Goal: Task Accomplishment & Management: Complete application form

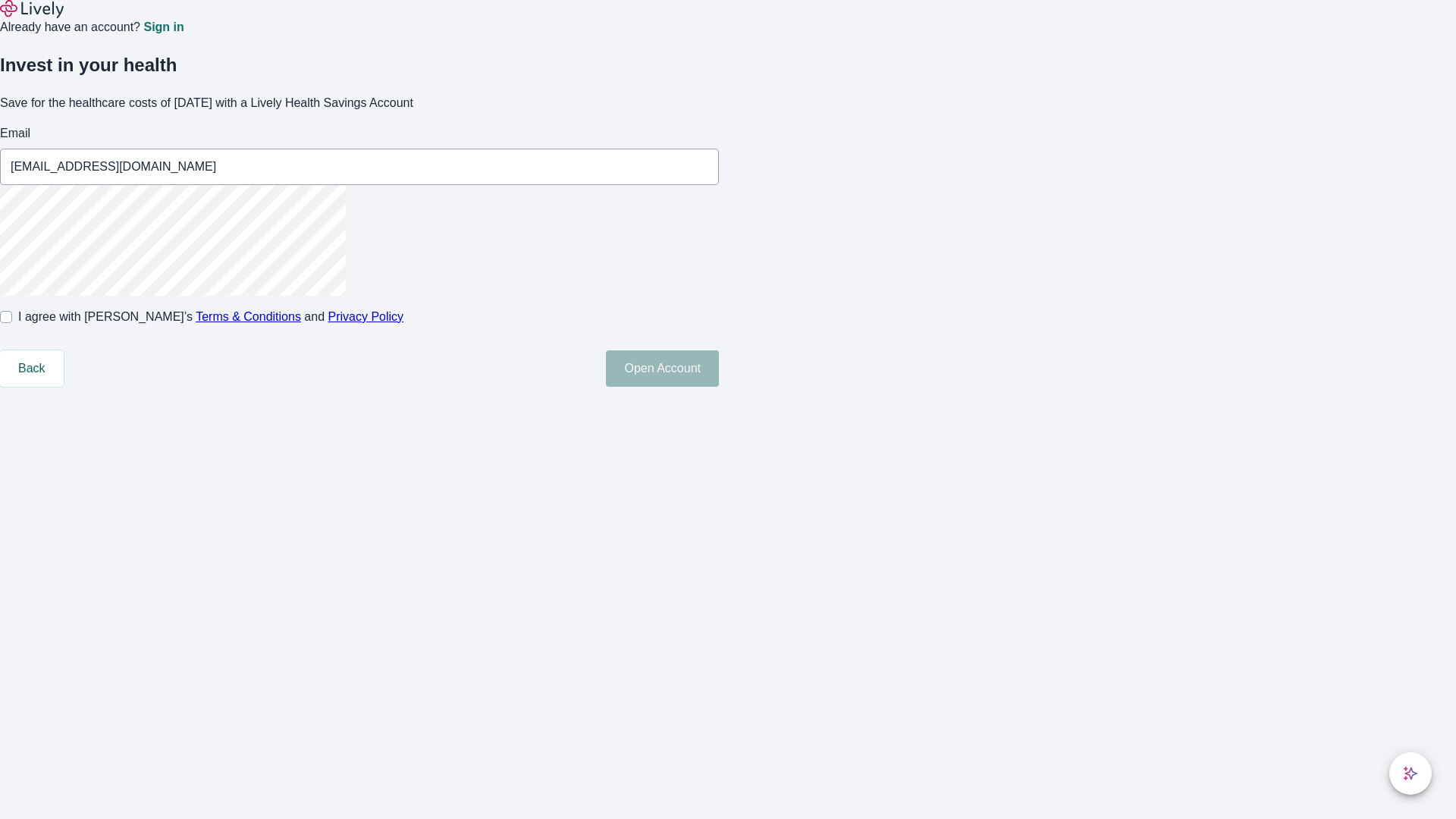
click at [12, 323] on input "I agree with Lively’s Terms & Conditions and Privacy Policy" at bounding box center [6, 317] width 12 height 12
checkbox input "true"
click at [719, 386] on button "Open Account" at bounding box center [662, 368] width 113 height 36
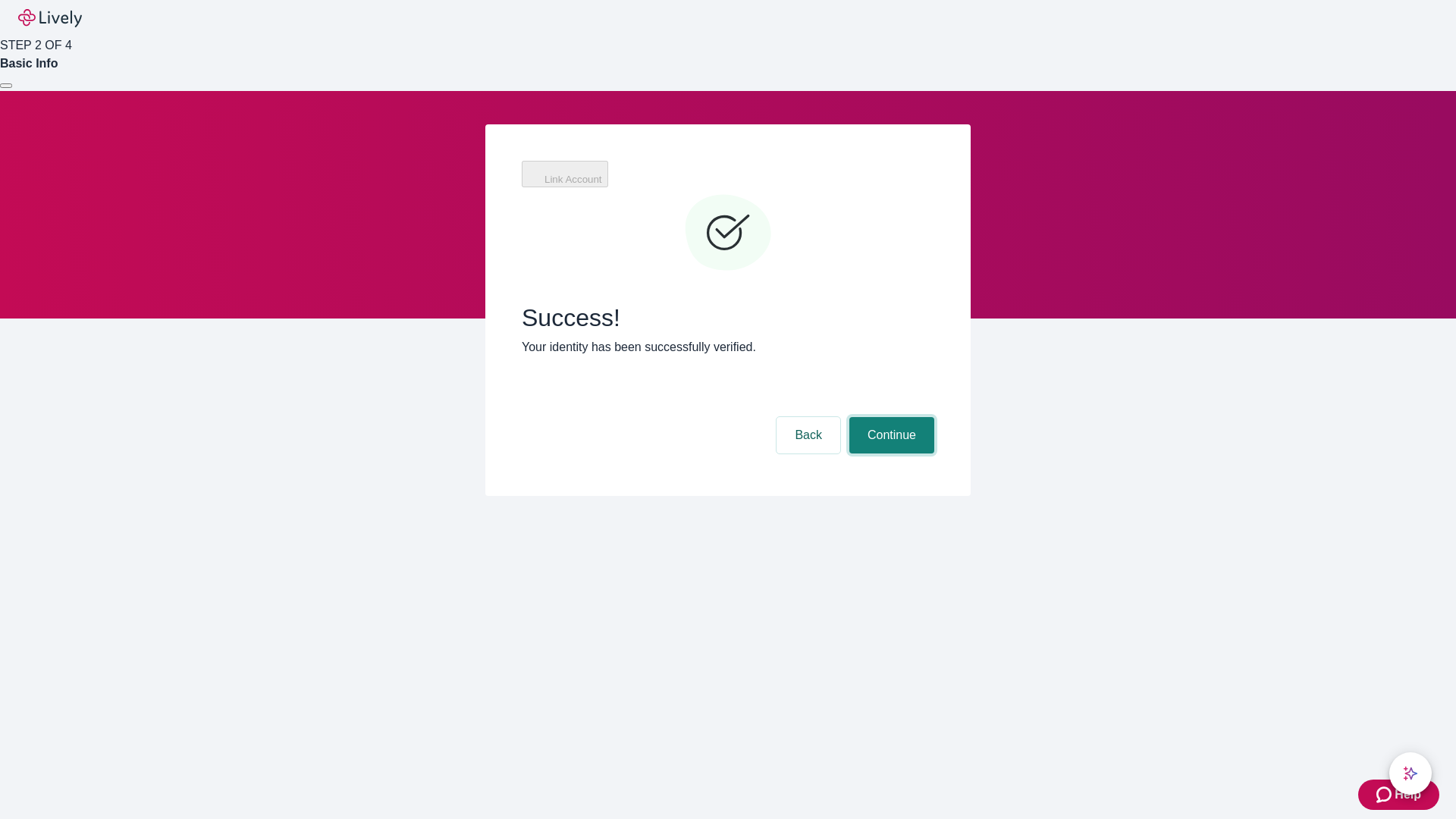
click at [889, 417] on button "Continue" at bounding box center [891, 435] width 85 height 36
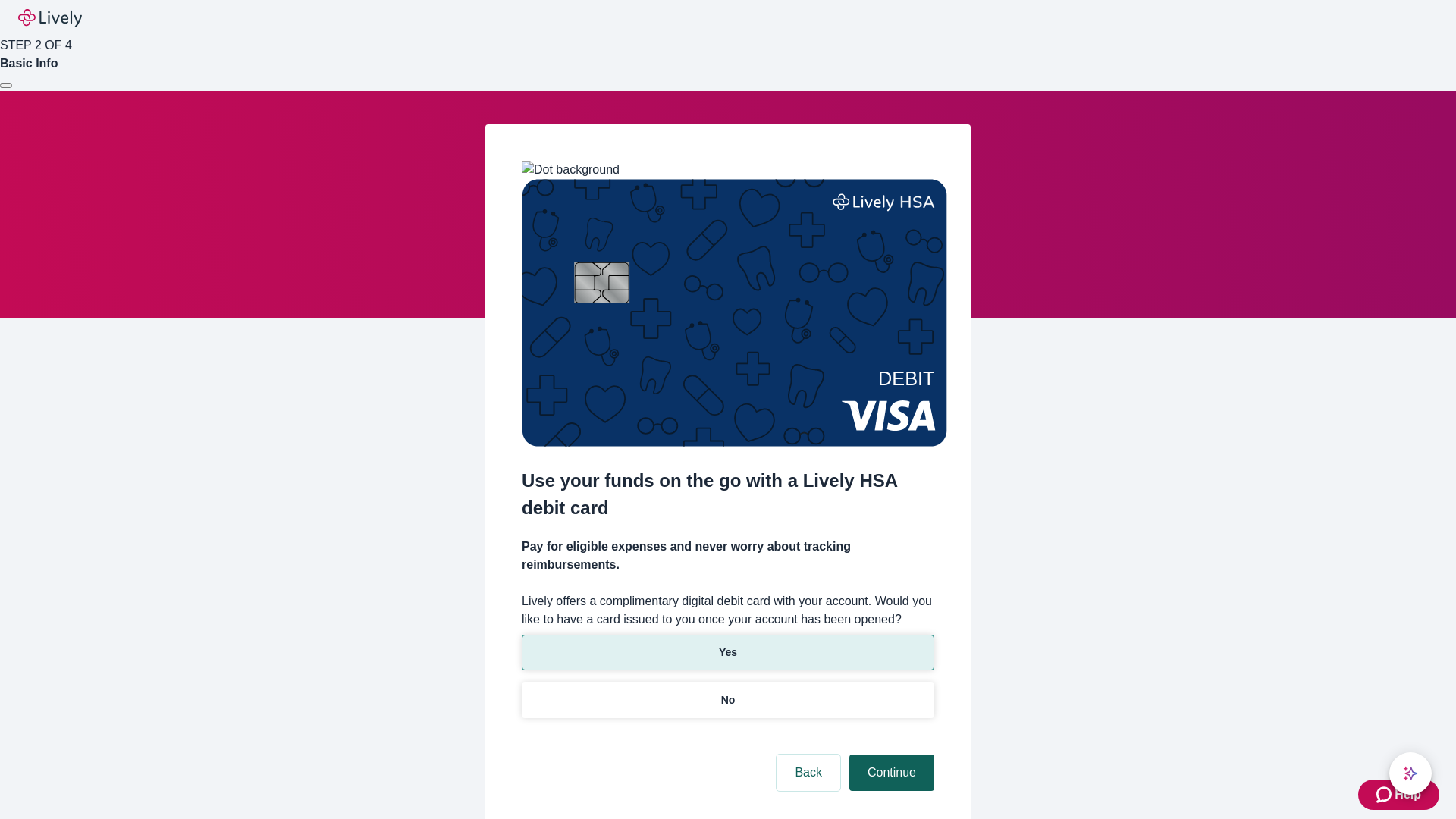
click at [727, 645] on p "Yes" at bounding box center [728, 652] width 18 height 16
click at [889, 755] on button "Continue" at bounding box center [891, 773] width 85 height 36
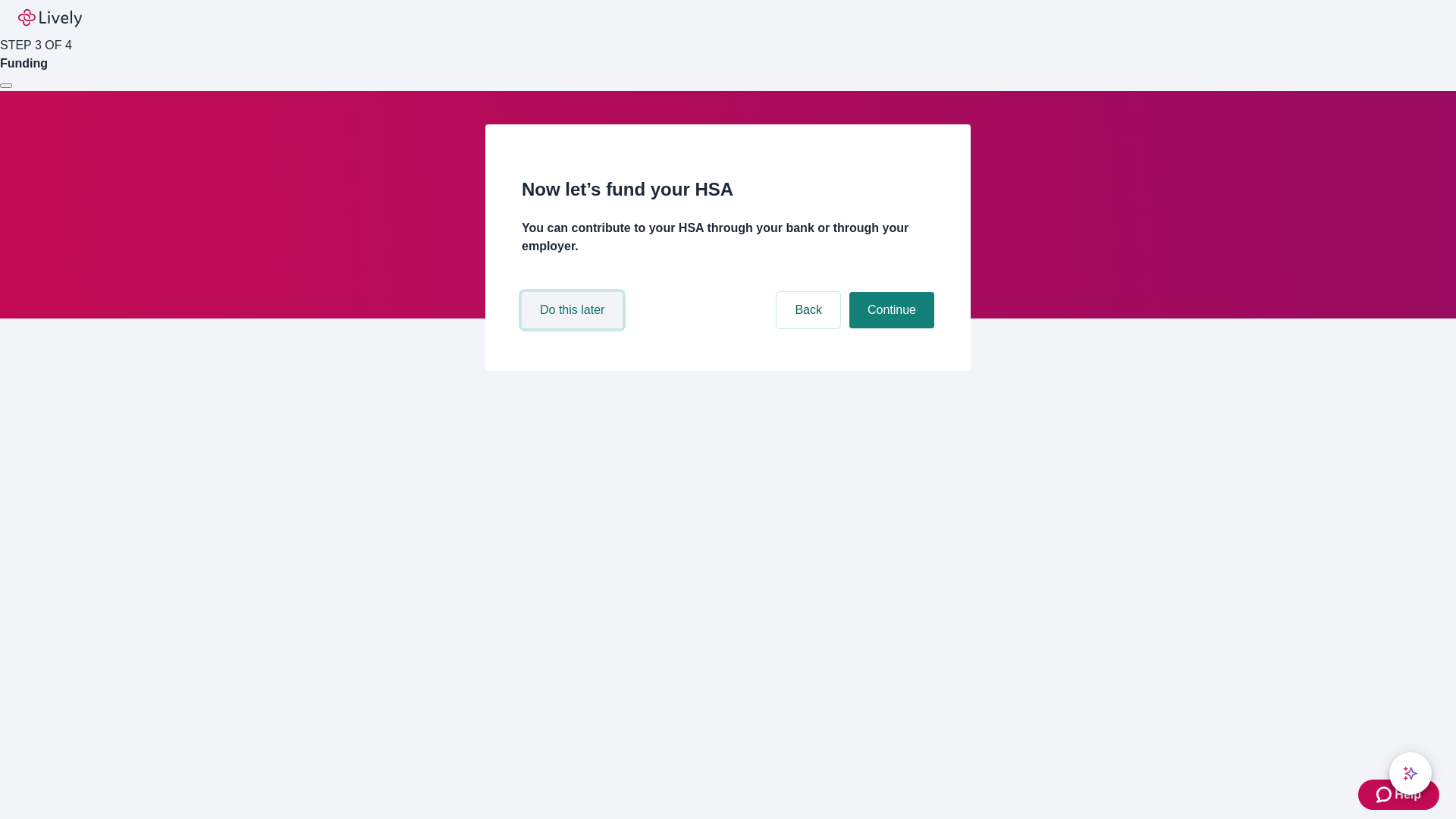
click at [574, 329] on button "Do this later" at bounding box center [572, 310] width 101 height 36
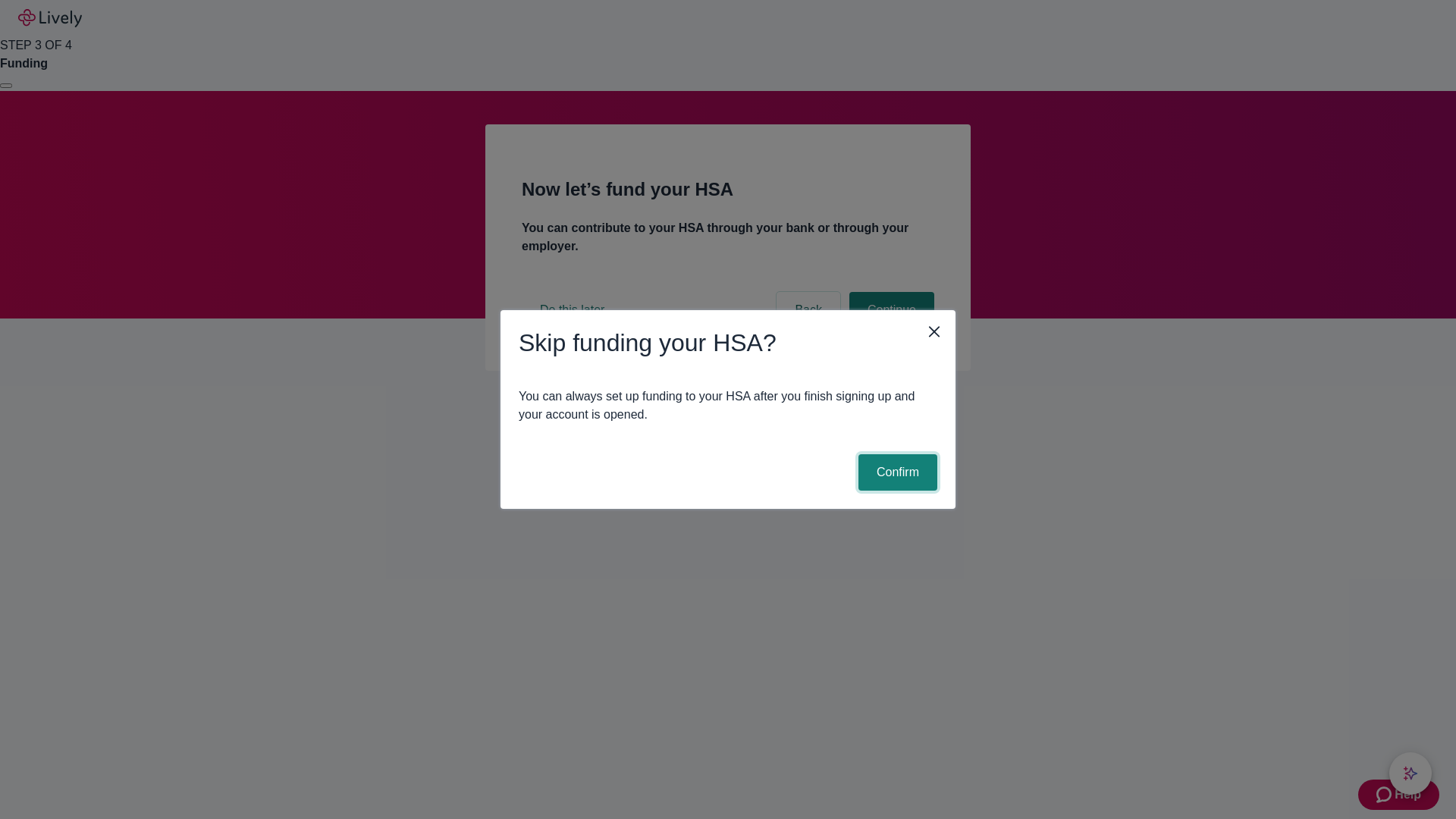
click at [896, 472] on button "Confirm" at bounding box center [898, 472] width 79 height 36
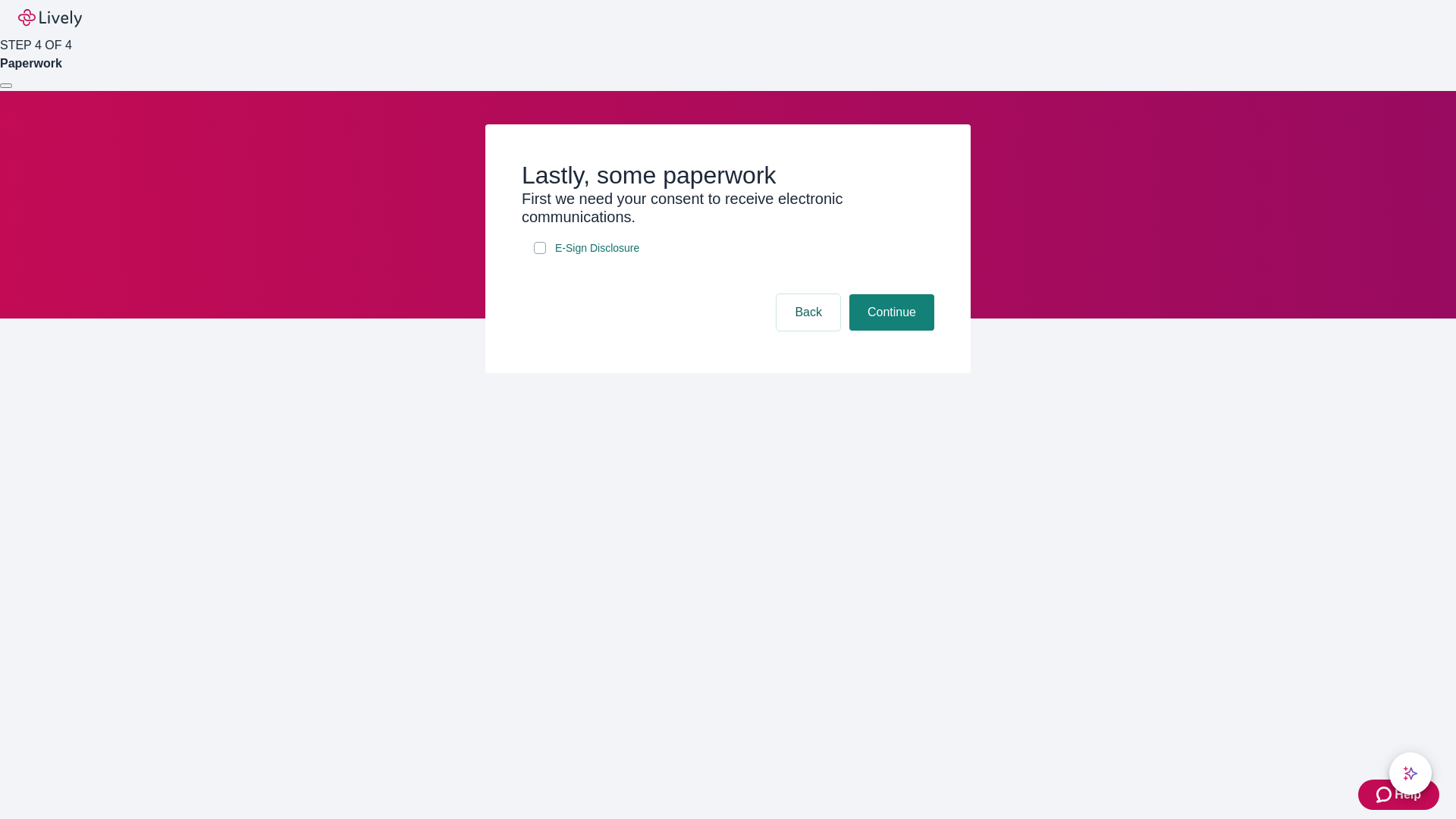
click at [540, 254] on input "E-Sign Disclosure" at bounding box center [540, 248] width 12 height 12
checkbox input "true"
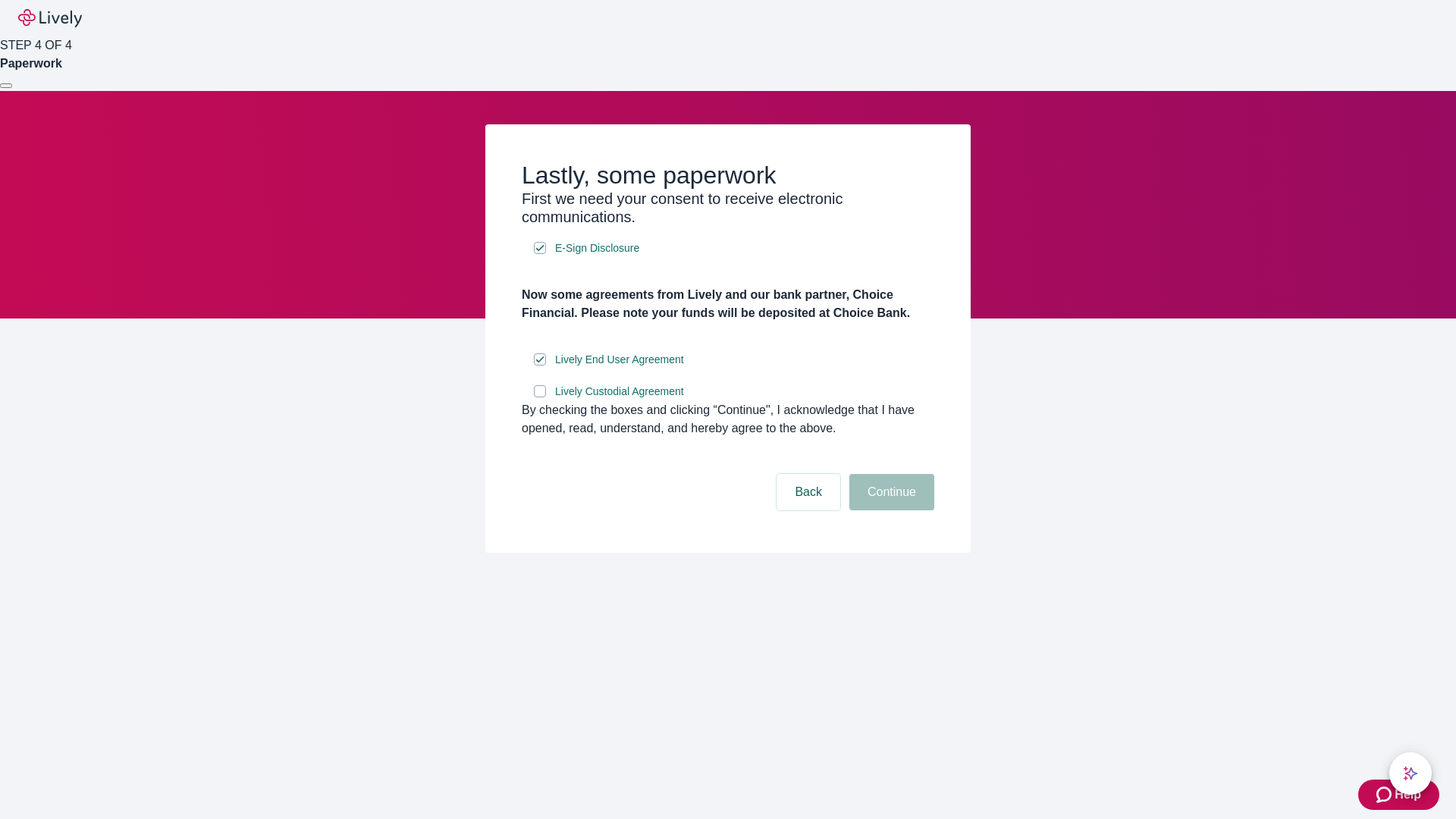
click at [540, 397] on input "Lively Custodial Agreement" at bounding box center [540, 391] width 12 height 12
checkbox input "true"
click at [889, 510] on button "Continue" at bounding box center [891, 492] width 85 height 36
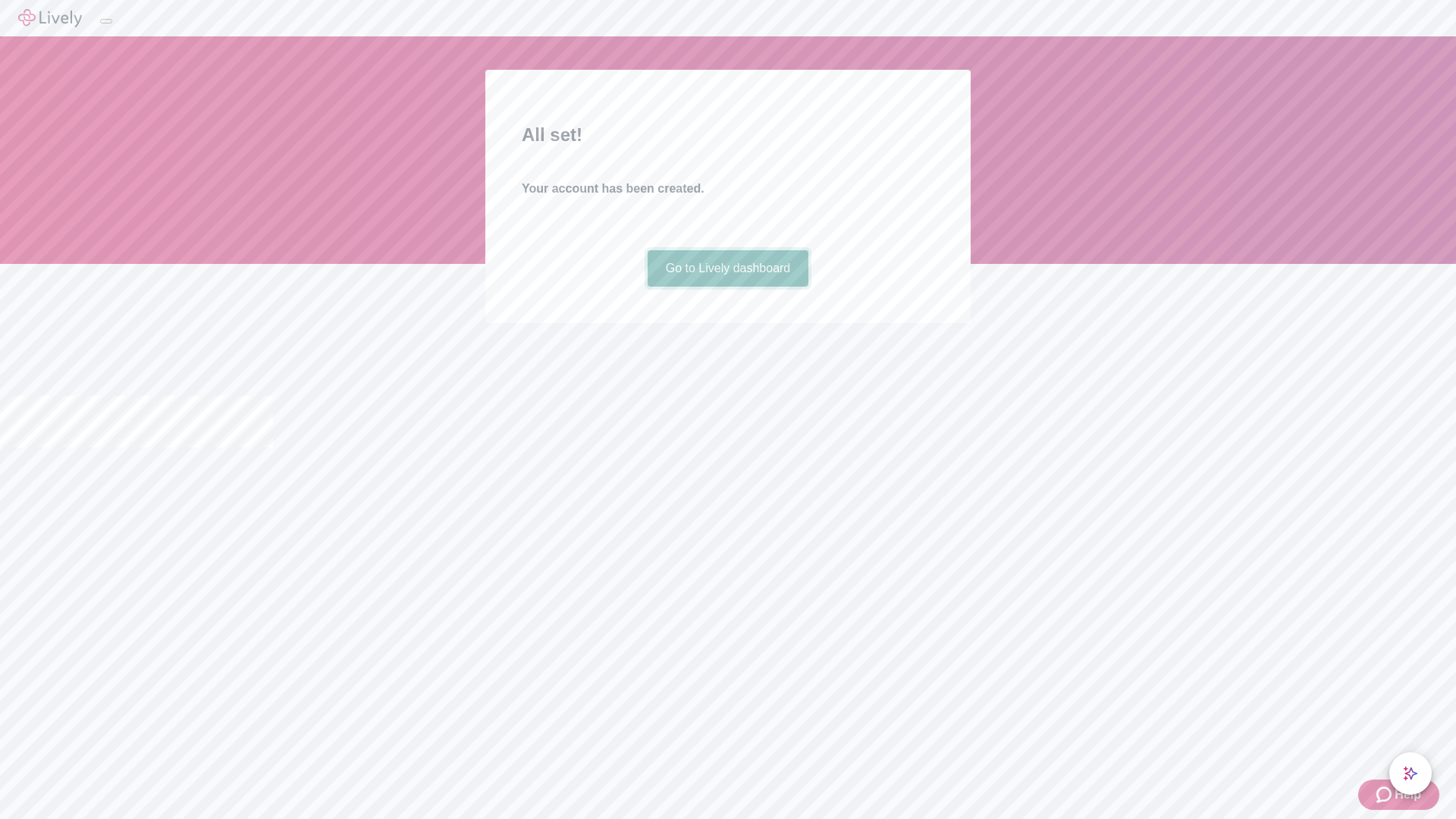
click at [727, 286] on link "Go to Lively dashboard" at bounding box center [728, 268] width 162 height 36
